Goal: Contribute content

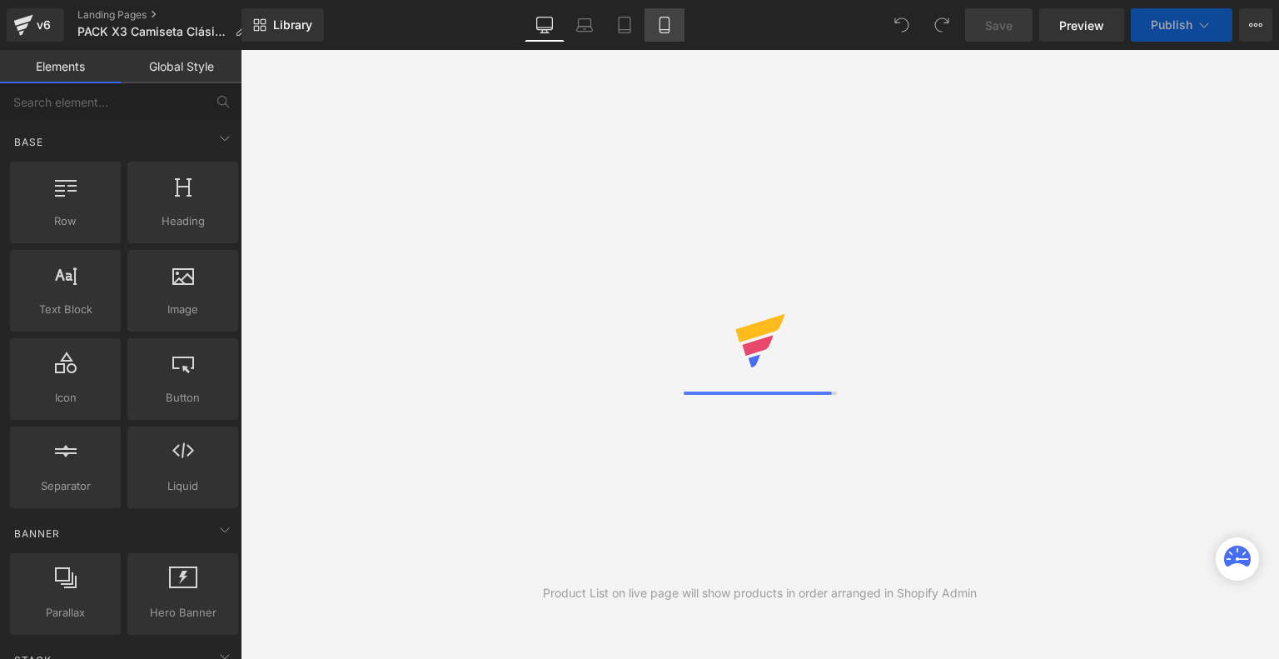
click at [659, 32] on icon at bounding box center [664, 25] width 17 height 17
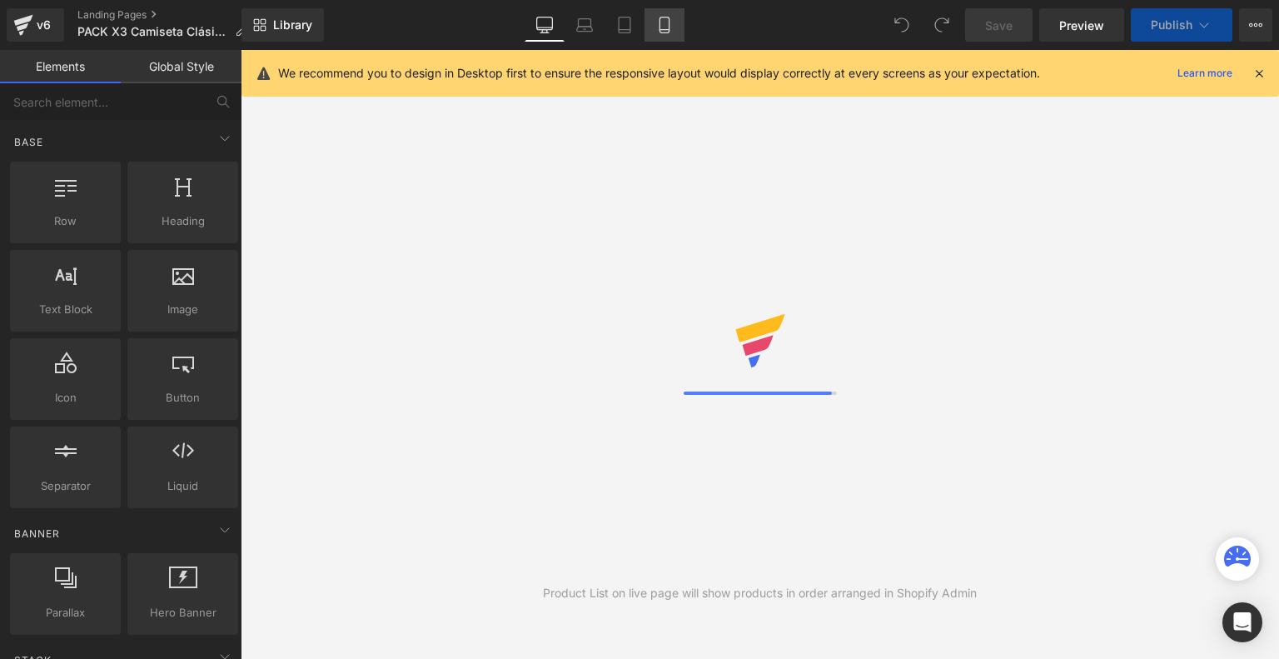
click at [659, 32] on icon at bounding box center [664, 25] width 17 height 17
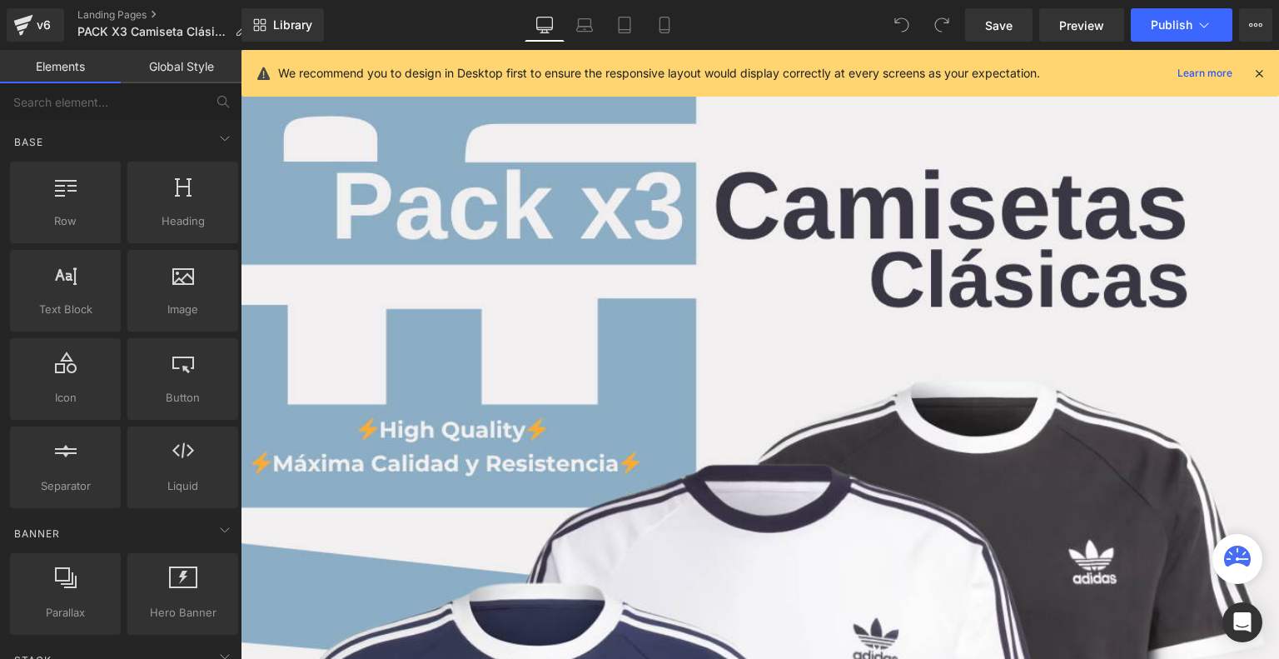
click at [1265, 77] on icon at bounding box center [1258, 73] width 15 height 15
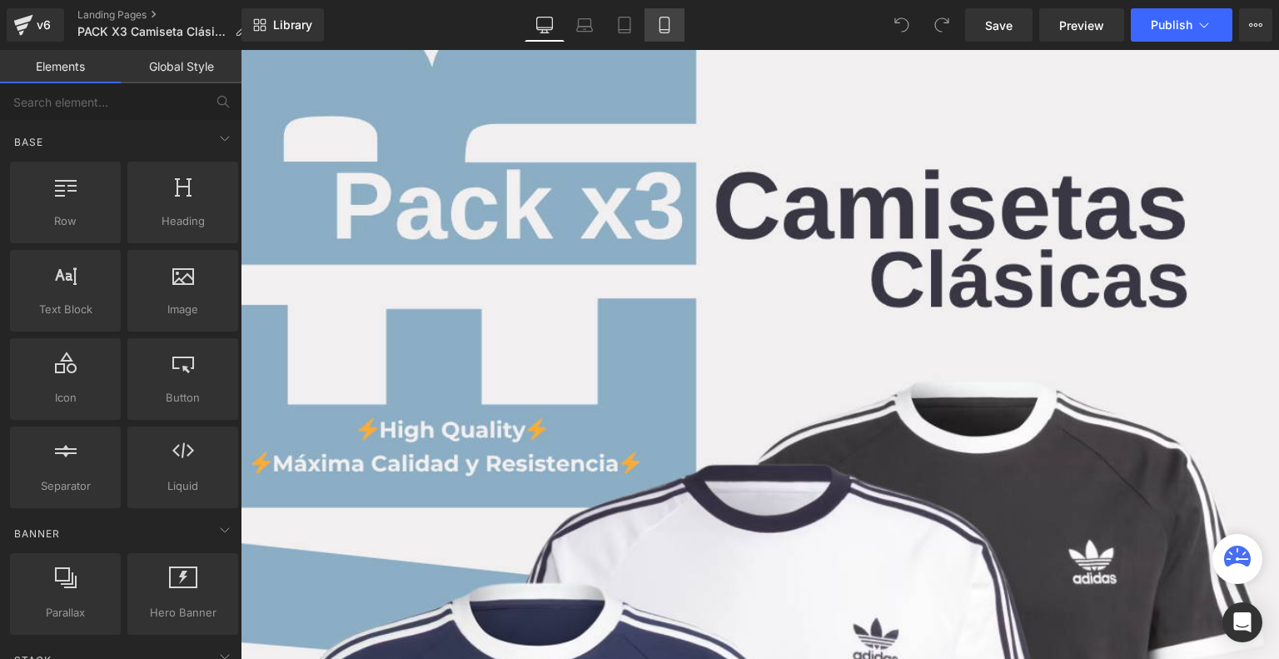
click at [664, 21] on icon at bounding box center [664, 25] width 17 height 17
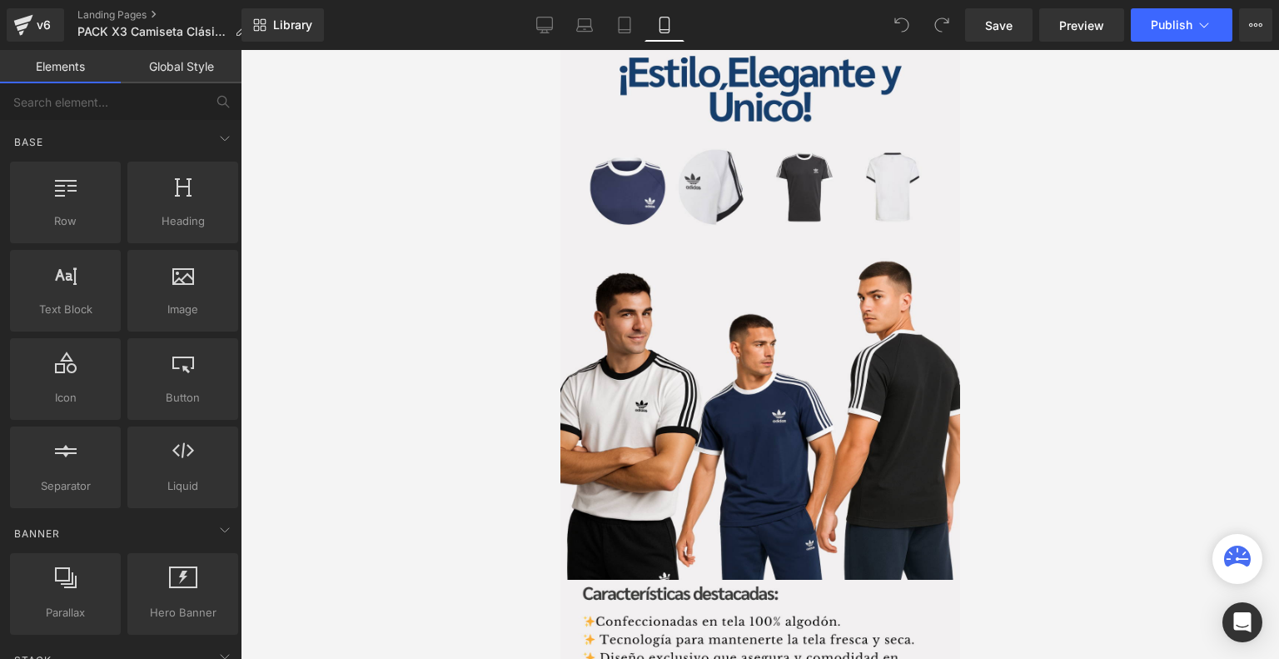
scroll to position [2350, 0]
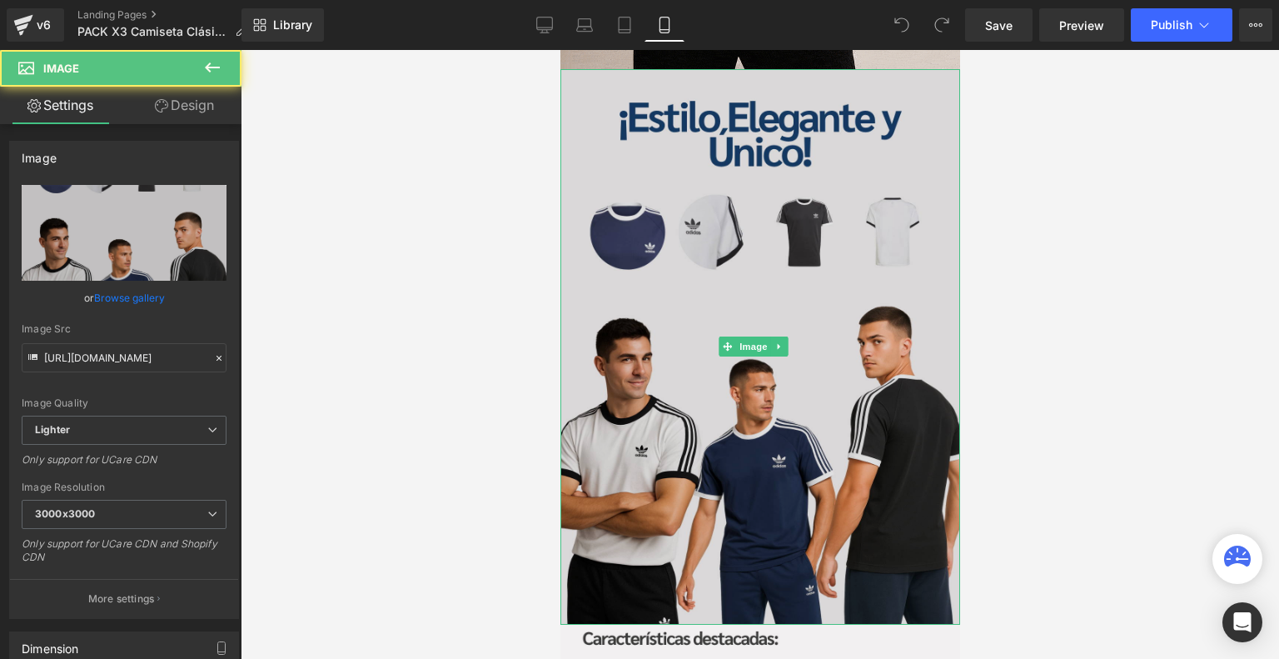
click at [740, 269] on div "Image" at bounding box center [759, 346] width 400 height 555
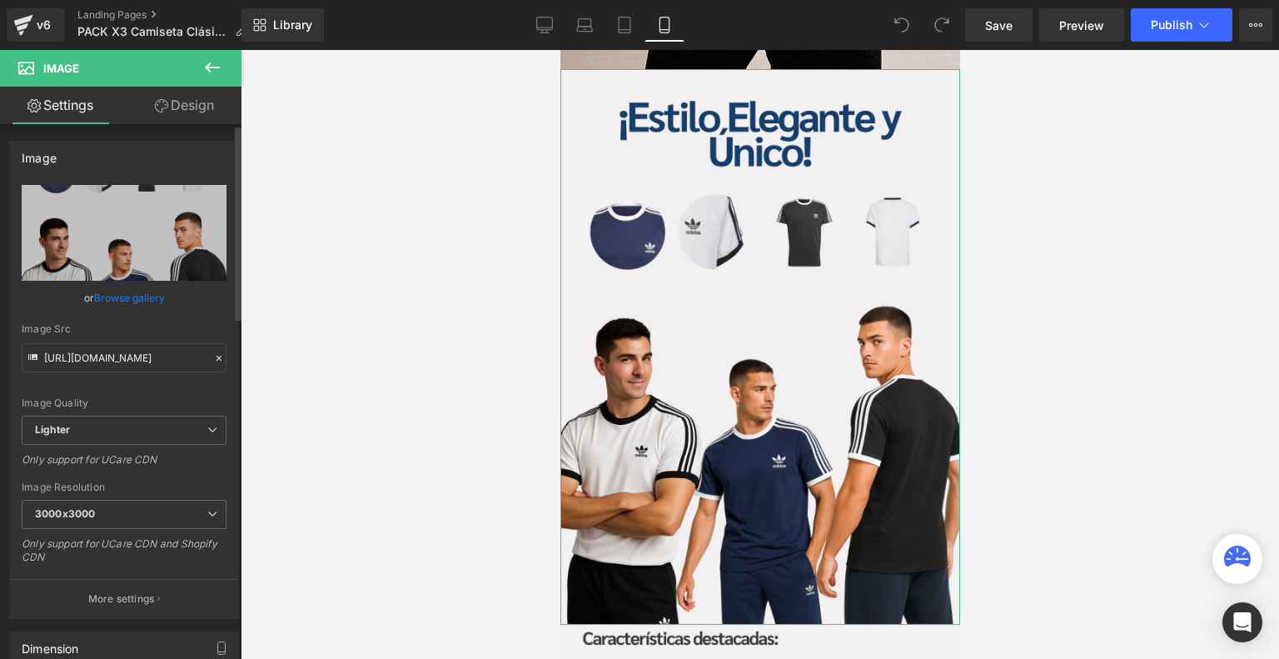
click at [129, 301] on link "Browse gallery" at bounding box center [129, 297] width 71 height 29
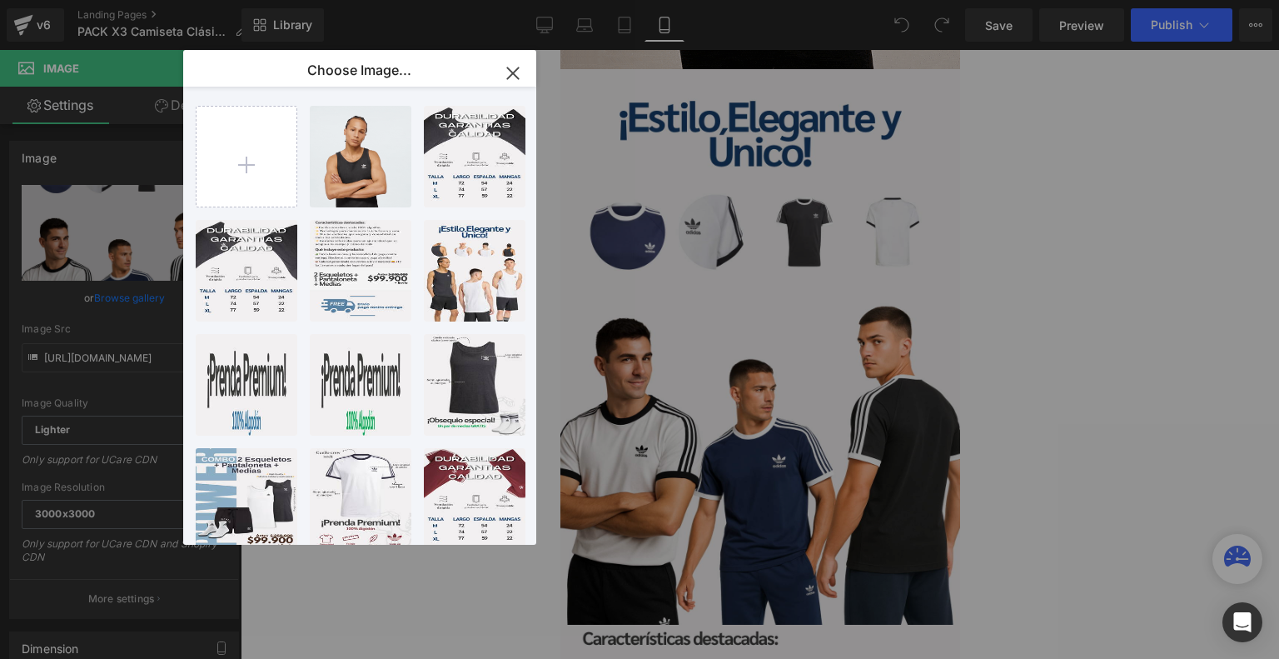
type input "C:\fakepath\Landing Agape (17).png"
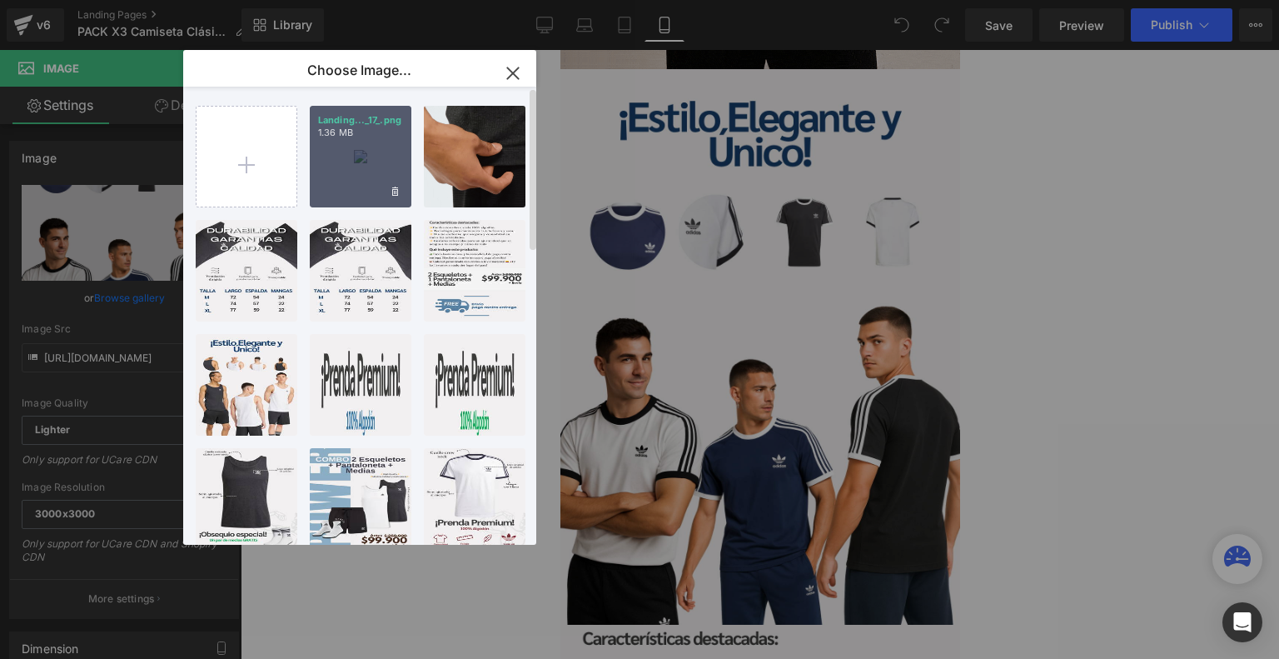
click at [350, 166] on div "Landing..._17_.png 1.36 MB" at bounding box center [361, 157] width 102 height 102
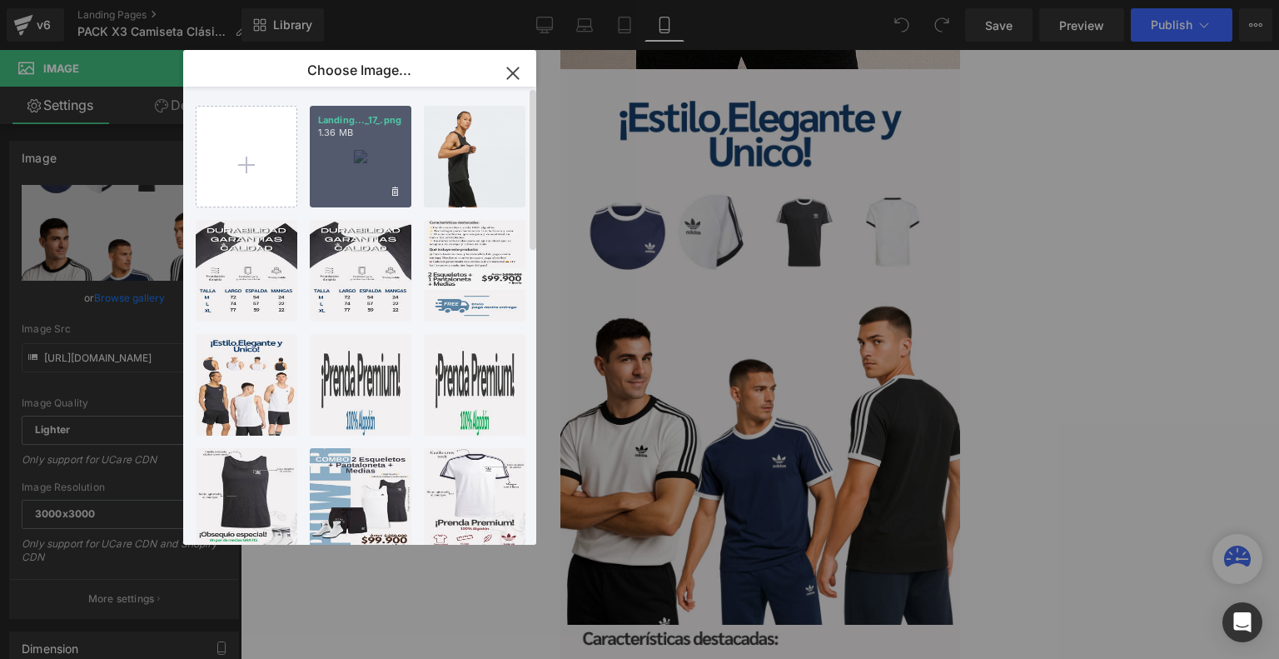
type input "[URL][DOMAIN_NAME]"
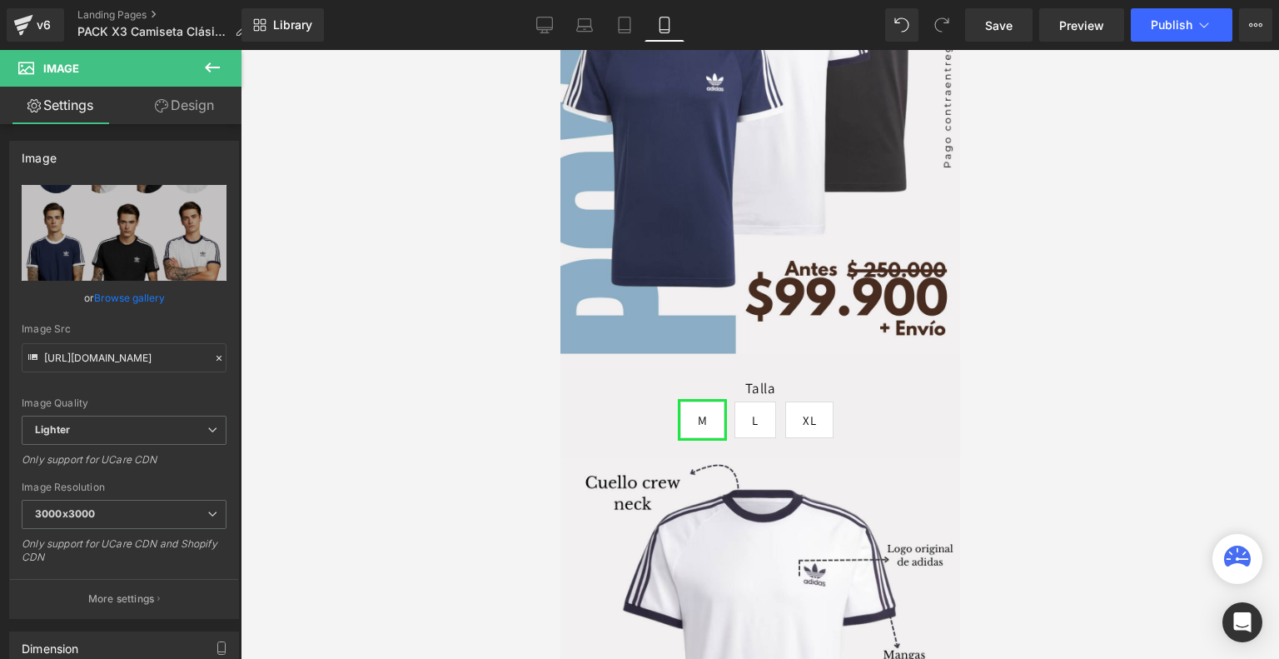
scroll to position [0, 0]
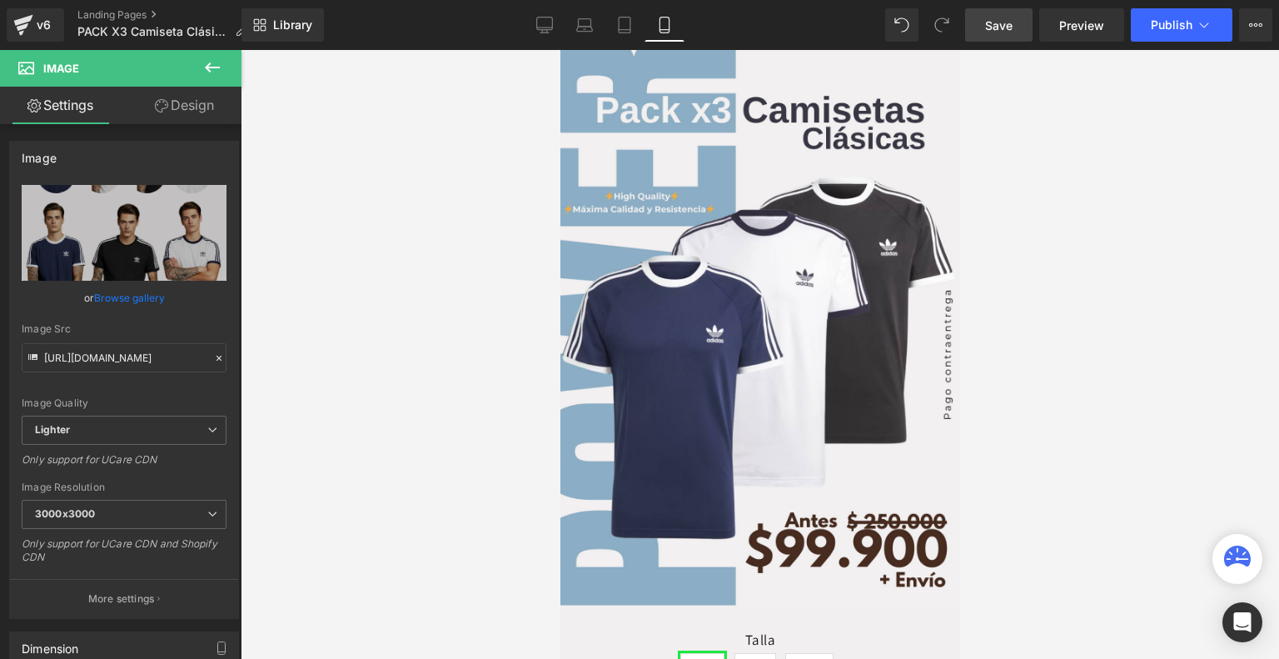
click at [1012, 23] on span "Save" at bounding box center [998, 25] width 27 height 17
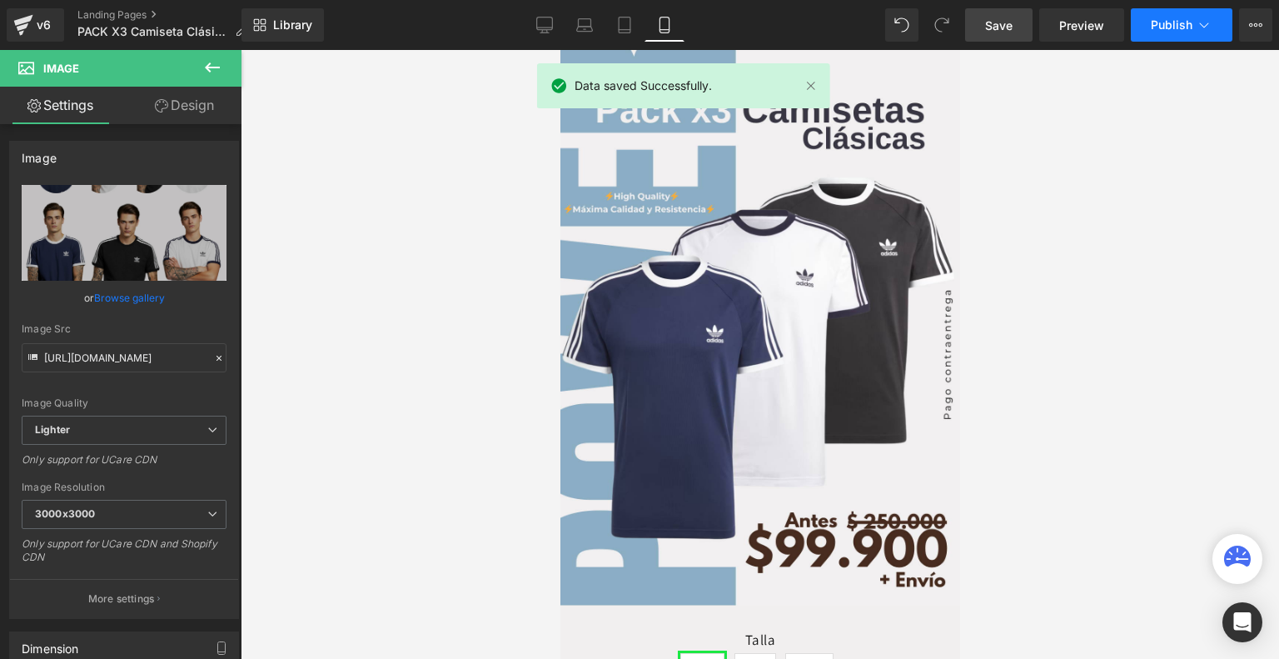
click at [1162, 32] on button "Publish" at bounding box center [1182, 24] width 102 height 33
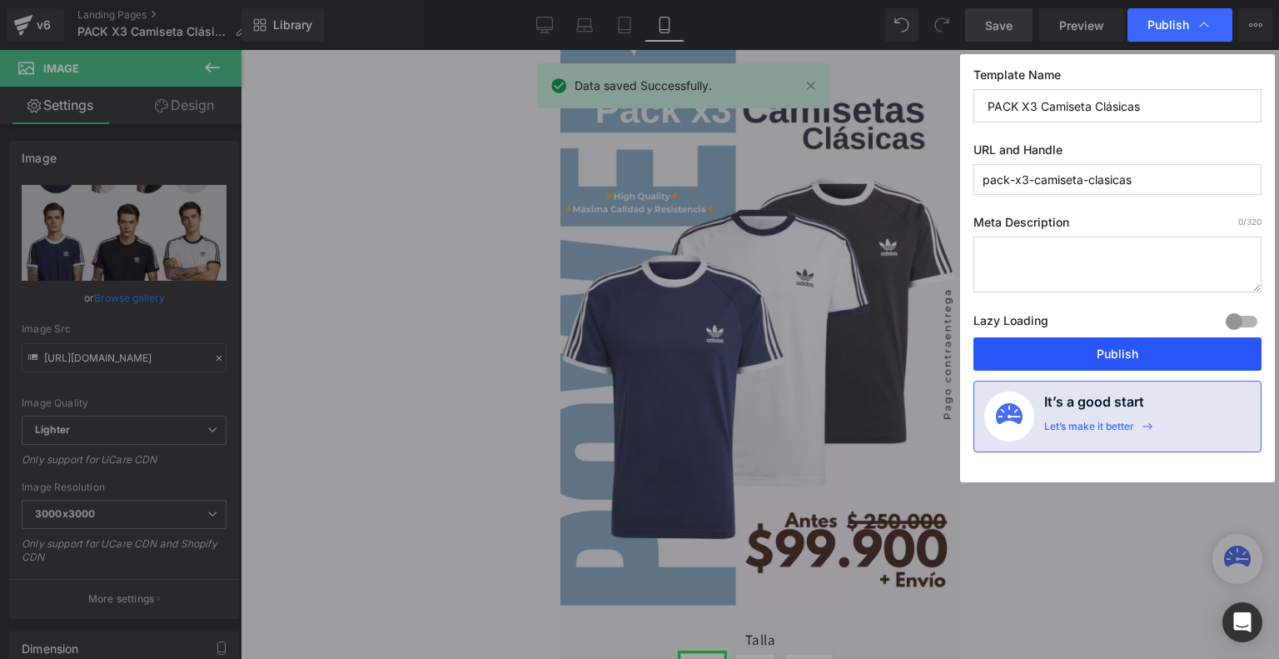
click at [1138, 356] on button "Publish" at bounding box center [1117, 353] width 288 height 33
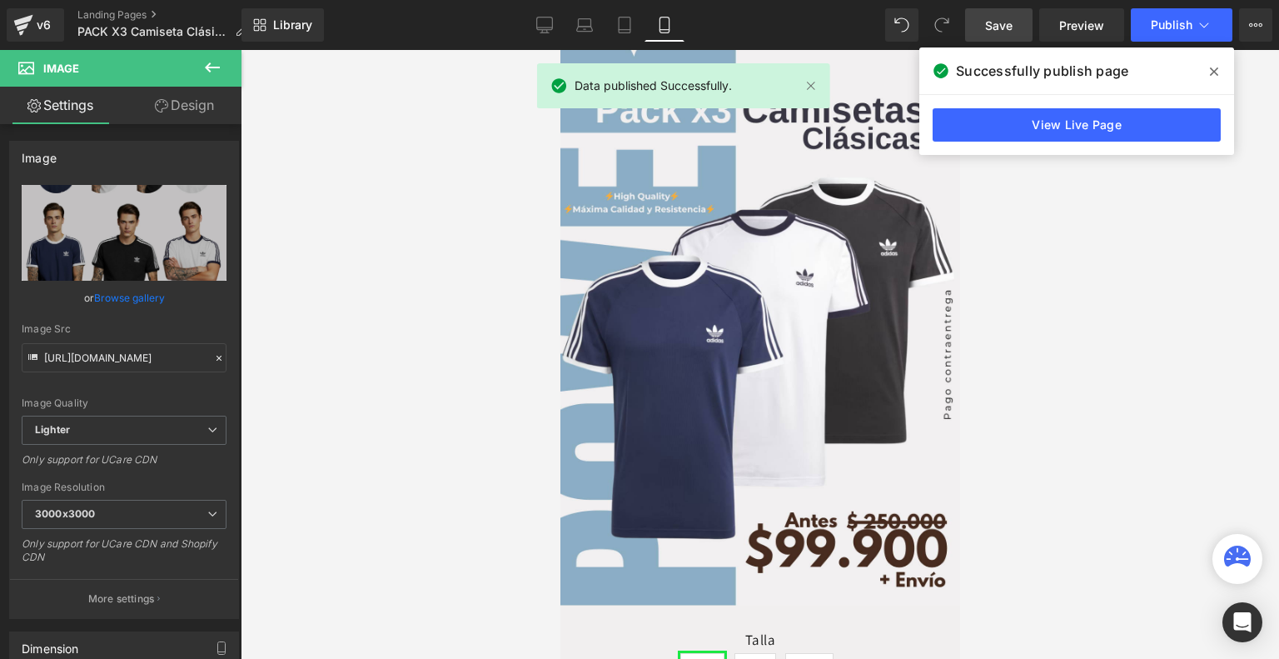
click at [1210, 68] on icon at bounding box center [1214, 71] width 8 height 8
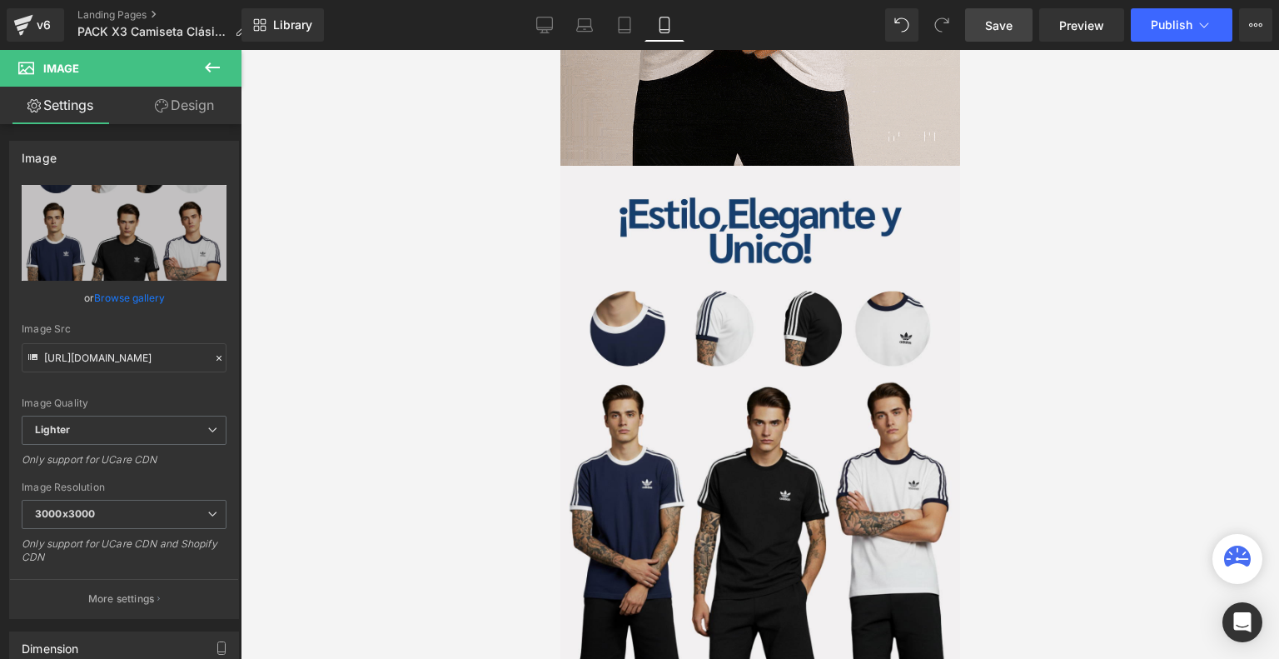
scroll to position [2251, 0]
